Goal: Navigation & Orientation: Understand site structure

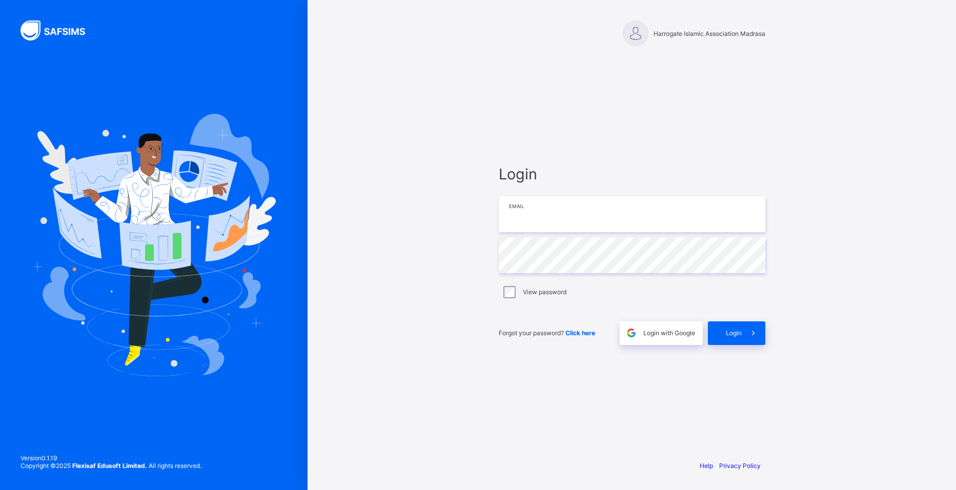
type input "**********"
click at [731, 333] on span "Login" at bounding box center [734, 333] width 16 height 8
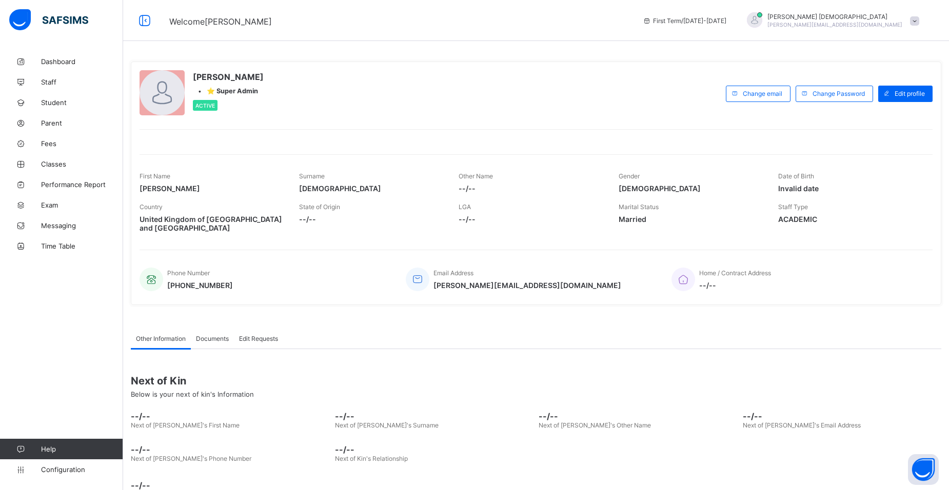
click at [919, 18] on span at bounding box center [914, 20] width 9 height 9
click at [47, 224] on span "Messaging" at bounding box center [82, 225] width 82 height 8
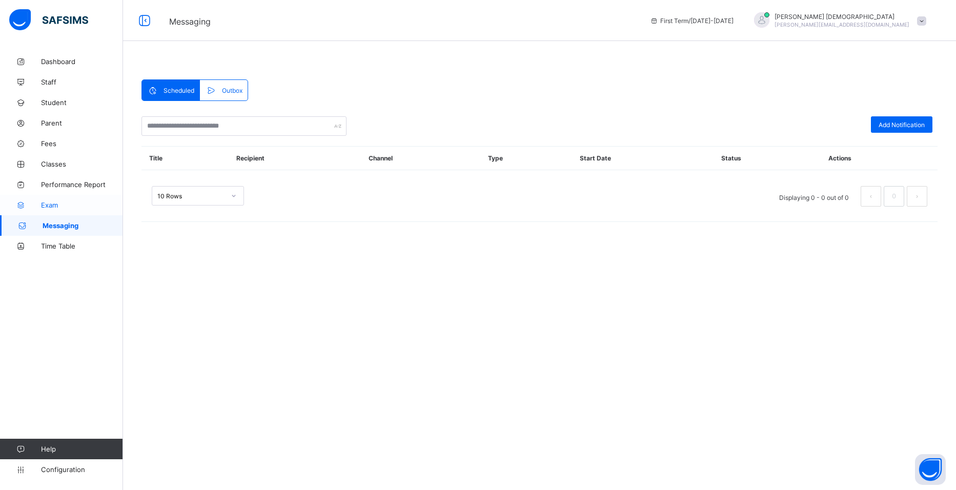
click at [49, 208] on span "Exam" at bounding box center [82, 205] width 82 height 8
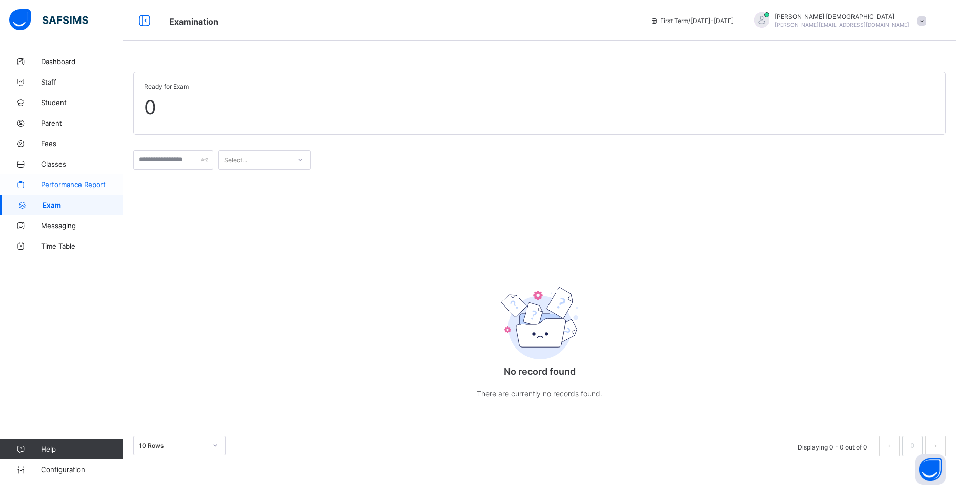
click at [52, 183] on span "Performance Report" at bounding box center [82, 184] width 82 height 8
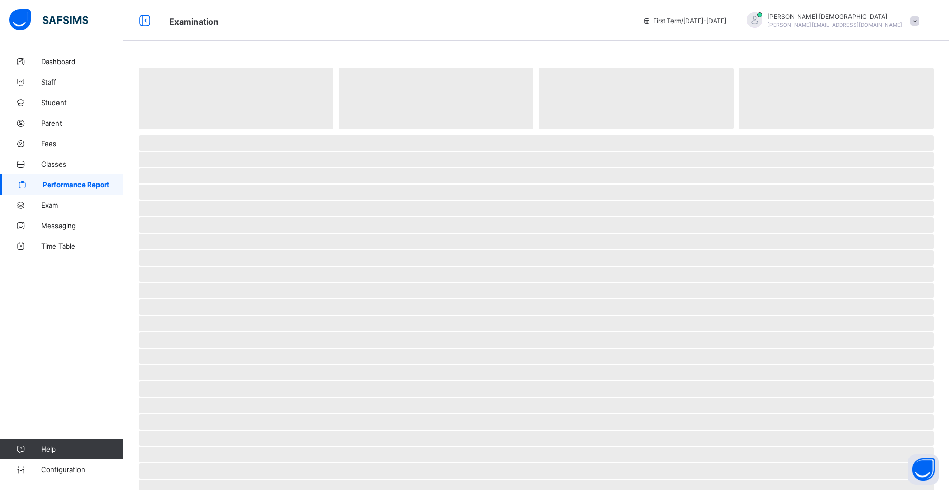
select select "****"
select select "*"
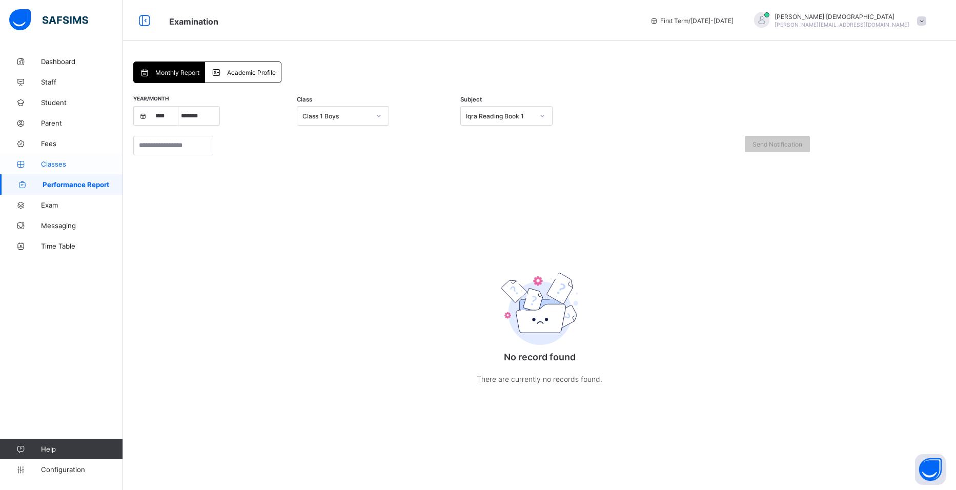
click at [56, 163] on span "Classes" at bounding box center [82, 164] width 82 height 8
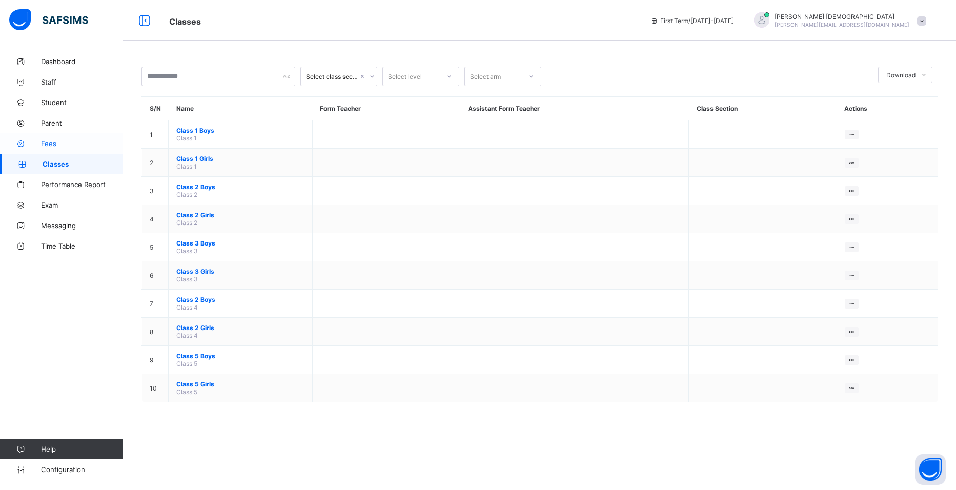
click at [53, 142] on span "Fees" at bounding box center [82, 143] width 82 height 8
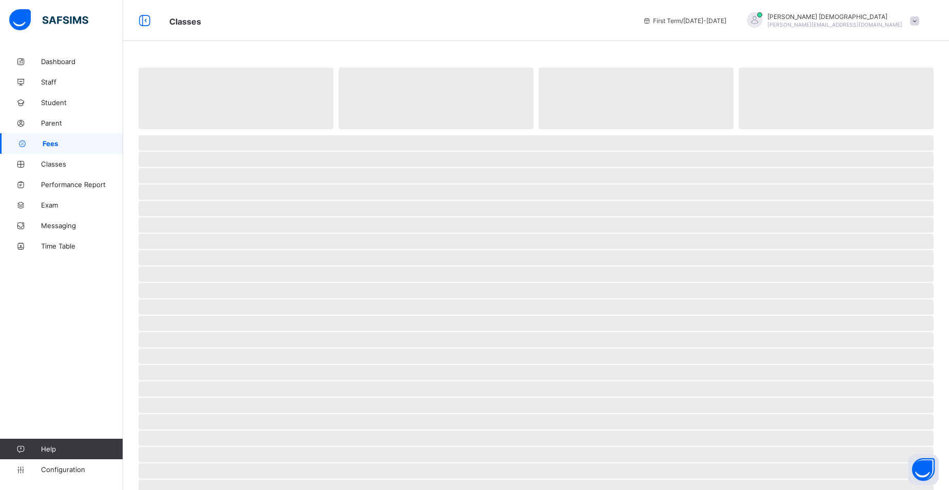
select select "****"
select select "*"
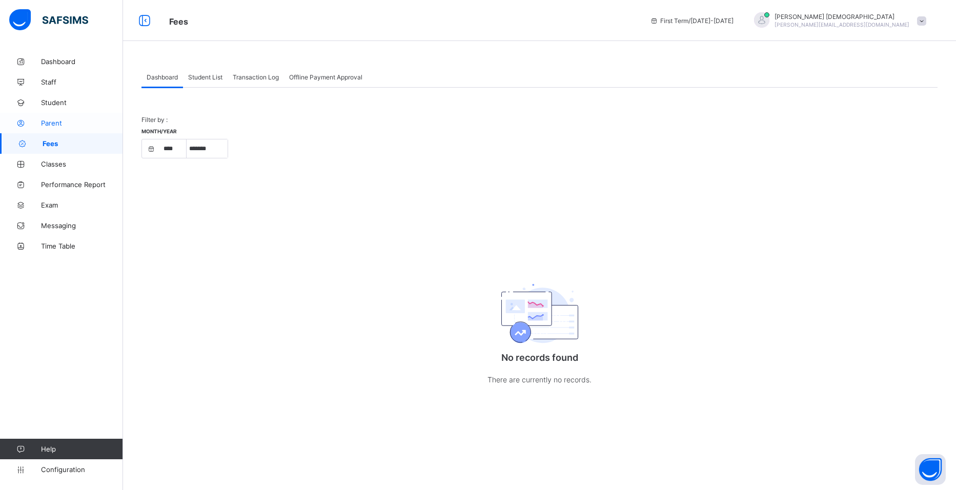
click at [50, 120] on span "Parent" at bounding box center [82, 123] width 82 height 8
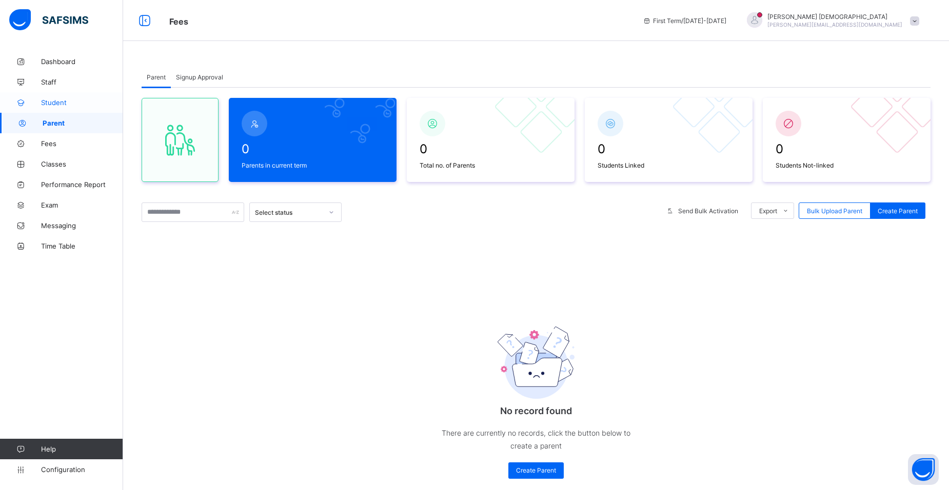
click at [47, 104] on span "Student" at bounding box center [82, 102] width 82 height 8
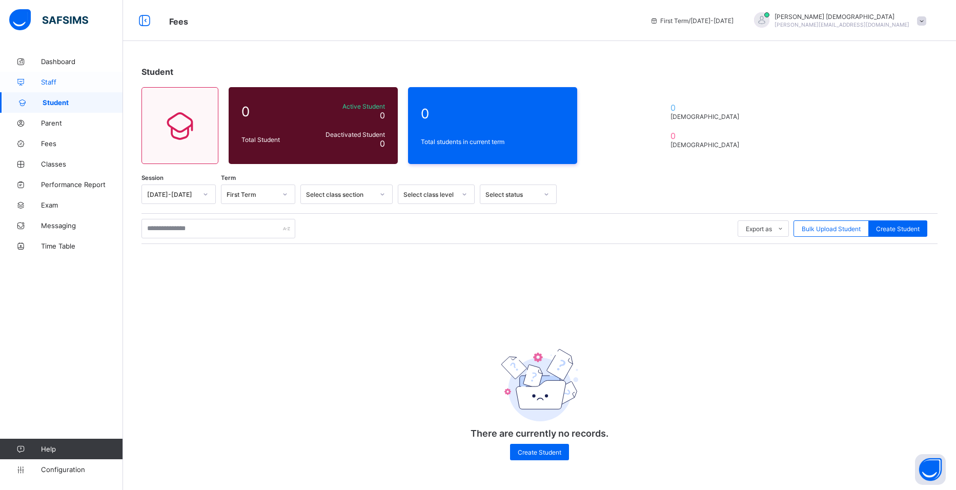
click at [53, 82] on span "Staff" at bounding box center [82, 82] width 82 height 8
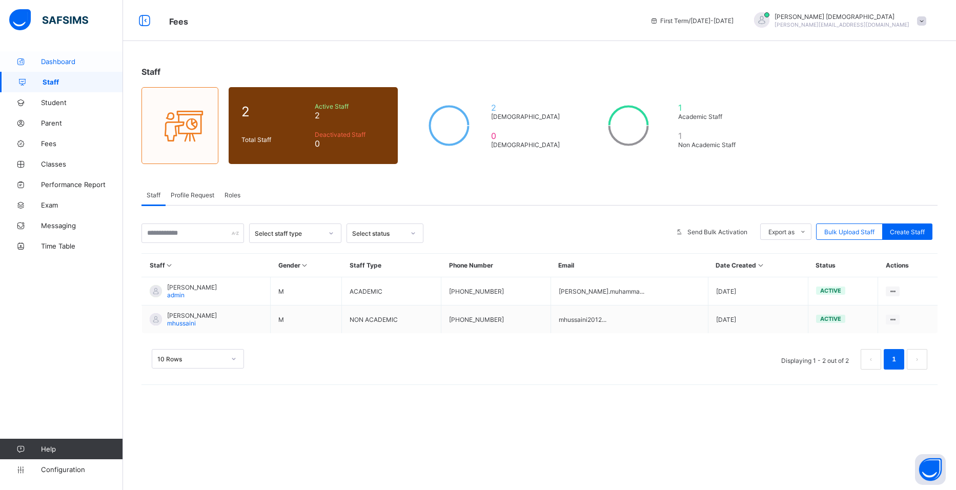
click at [51, 62] on span "Dashboard" at bounding box center [82, 61] width 82 height 8
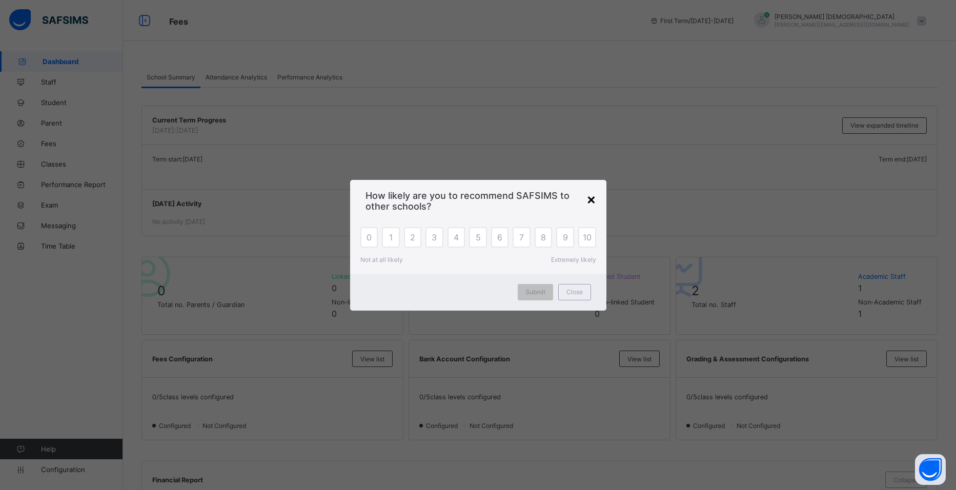
click at [591, 197] on div "×" at bounding box center [592, 198] width 10 height 17
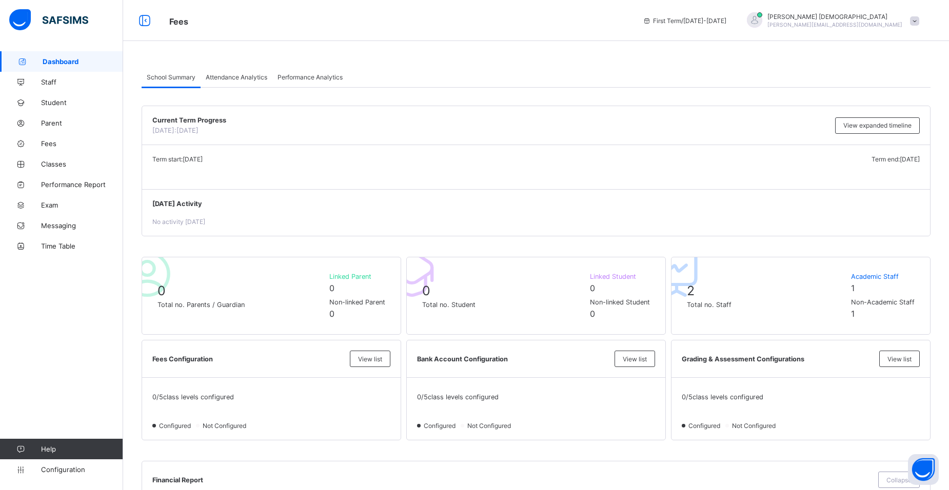
click at [919, 18] on span at bounding box center [914, 20] width 9 height 9
click at [762, 23] on div at bounding box center [754, 19] width 15 height 15
